Goal: Task Accomplishment & Management: Use online tool/utility

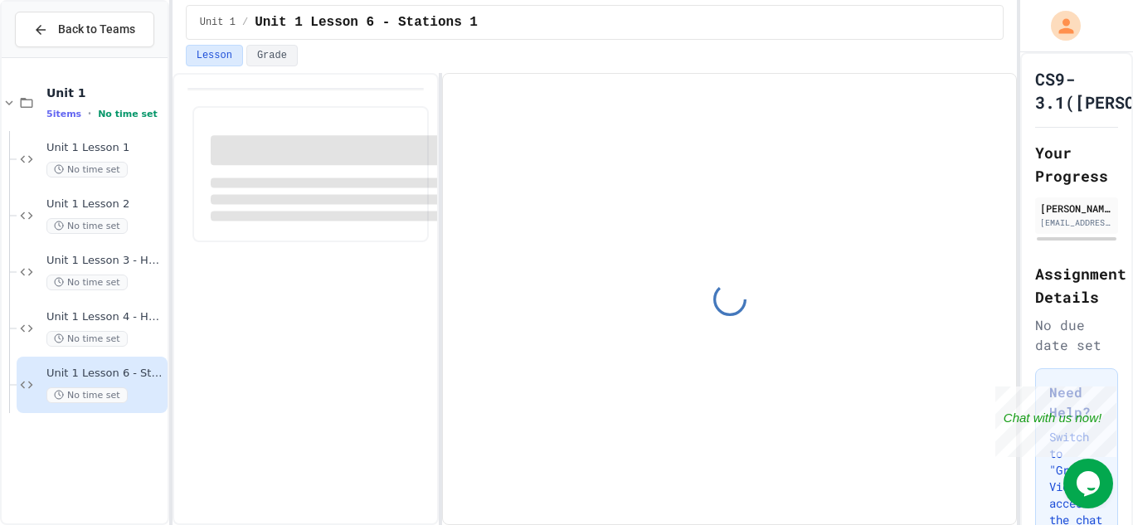
click at [466, 228] on div at bounding box center [729, 299] width 573 height 450
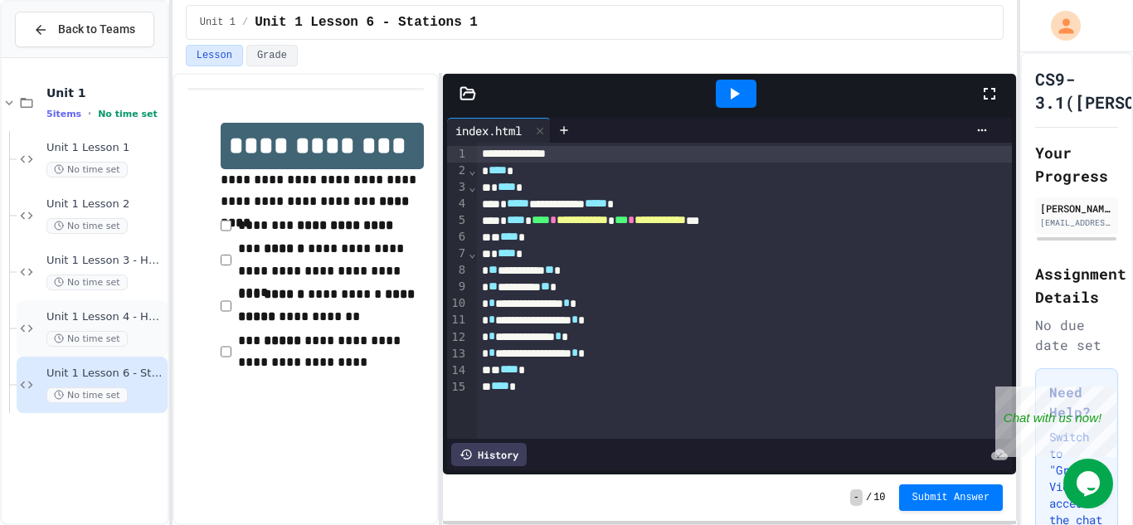
click at [93, 322] on span "Unit 1 Lesson 4 - Headlines Lab" at bounding box center [105, 317] width 118 height 14
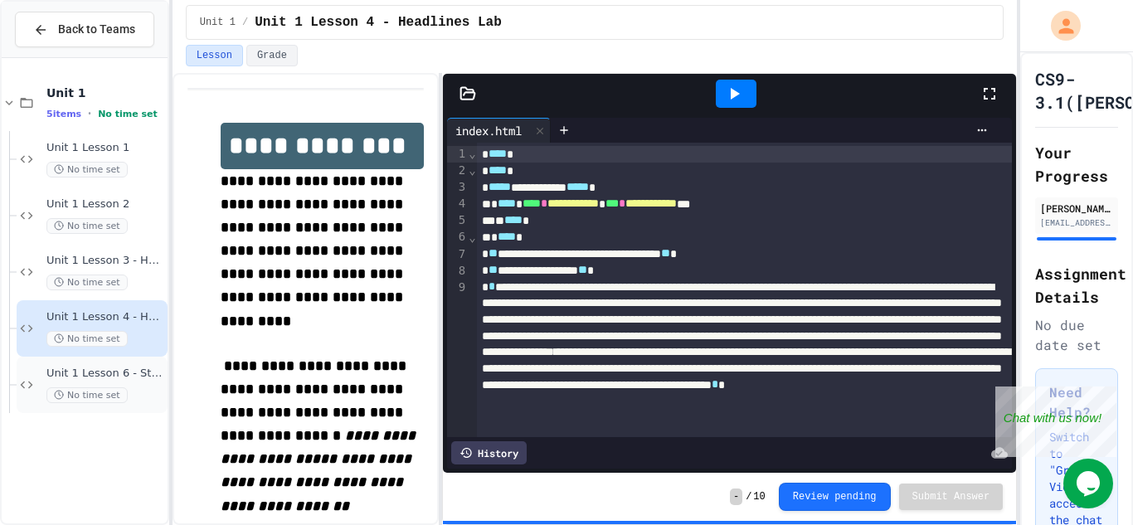
click at [75, 371] on span "Unit 1 Lesson 6 - Stations 1" at bounding box center [105, 374] width 118 height 14
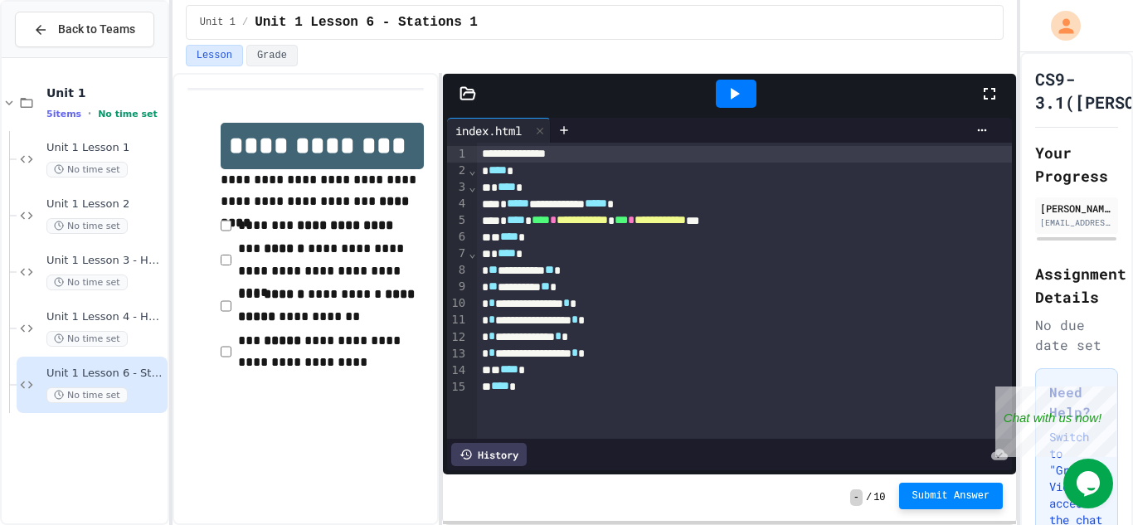
click at [928, 498] on span "Submit Answer" at bounding box center [951, 495] width 78 height 13
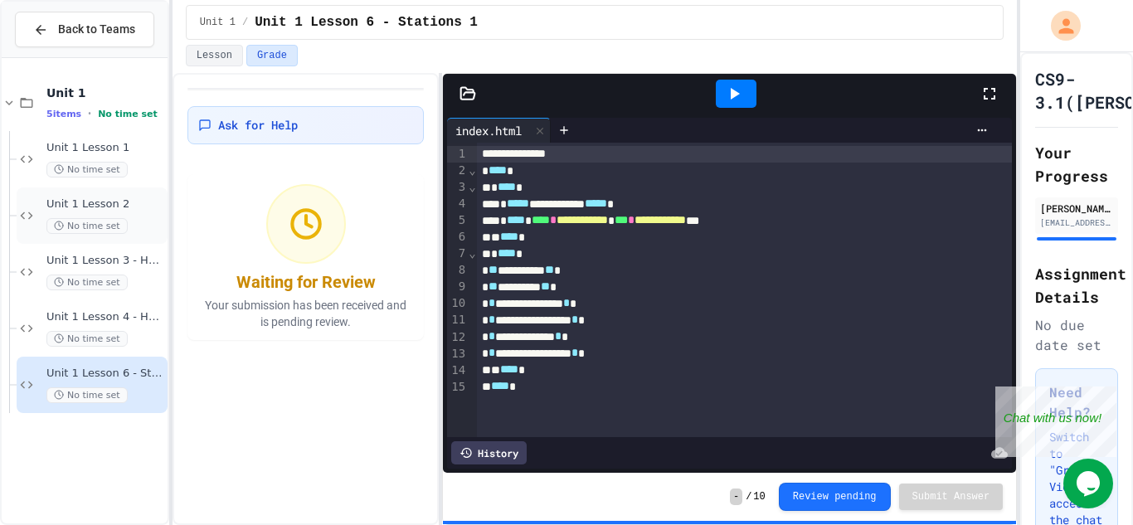
click at [83, 194] on div "Unit 1 Lesson 2 No time set" at bounding box center [92, 215] width 151 height 56
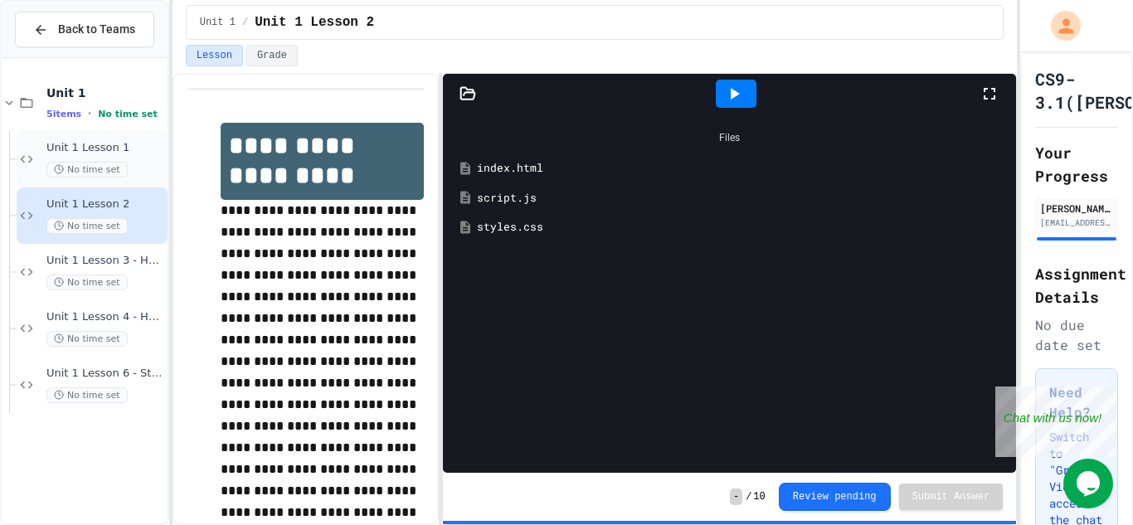
click at [112, 148] on span "Unit 1 Lesson 1" at bounding box center [105, 148] width 118 height 14
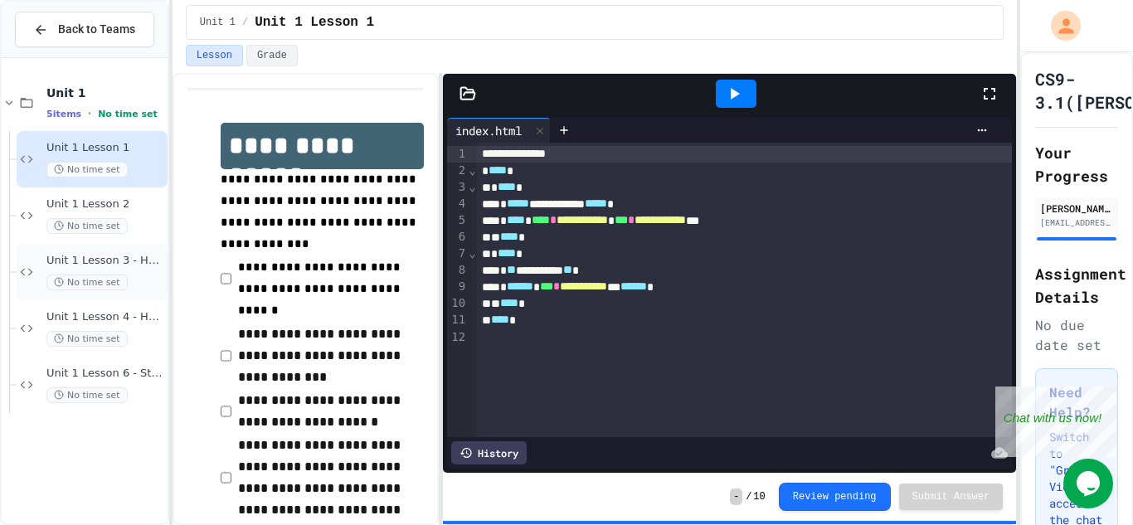
click at [97, 274] on span "No time set" at bounding box center [86, 282] width 81 height 16
